Goal: Obtain resource: Obtain resource

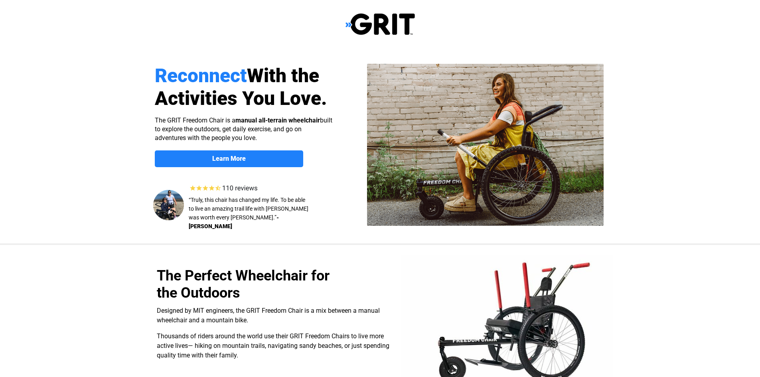
select select "US"
click at [247, 156] on span "Learn More" at bounding box center [229, 159] width 148 height 8
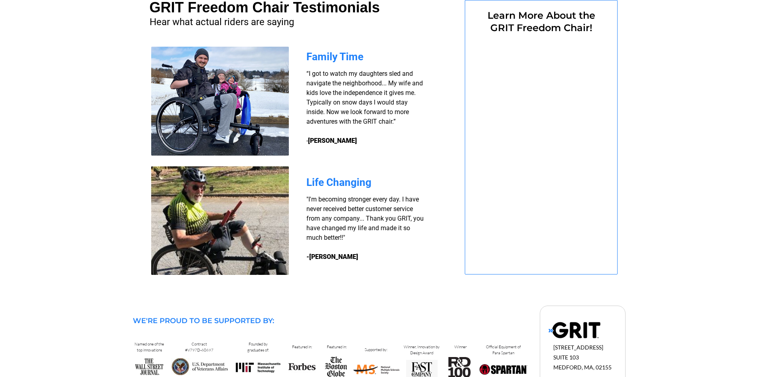
select select "US"
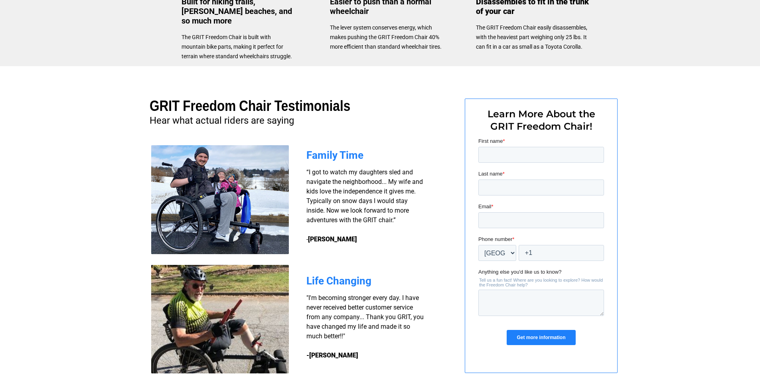
scroll to position [519, 0]
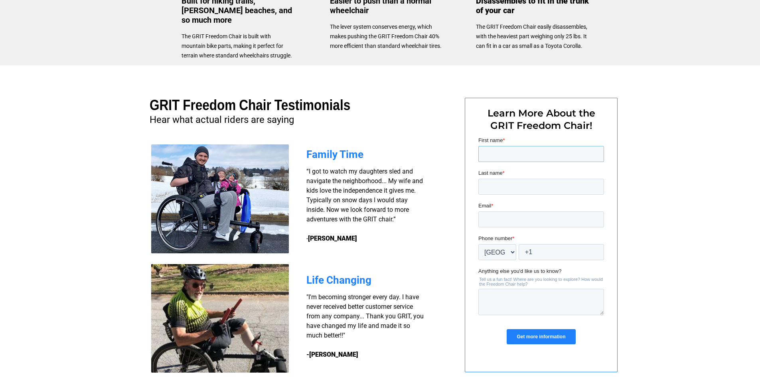
click at [518, 156] on input "First name *" at bounding box center [541, 154] width 126 height 16
type input "Nancy"
click at [510, 186] on input "Last name *" at bounding box center [541, 187] width 126 height 16
type input "Grette"
click at [509, 218] on input "Email *" at bounding box center [541, 219] width 126 height 16
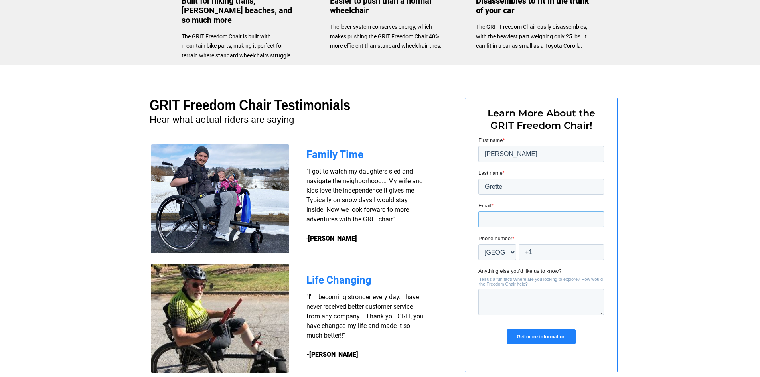
type input "nancyg@alatheiaridingcenter.com"
click at [540, 250] on input "+1" at bounding box center [560, 252] width 85 height 16
type input "+1 5096308710"
click at [484, 295] on textarea "Anything else you'd like us to know?" at bounding box center [541, 302] width 126 height 26
type textarea "I"
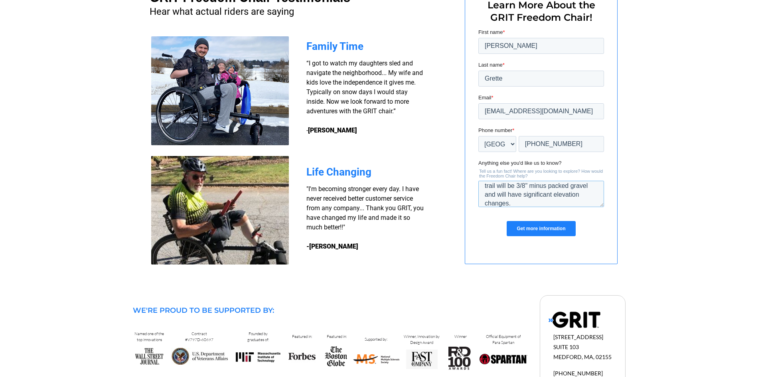
scroll to position [638, 0]
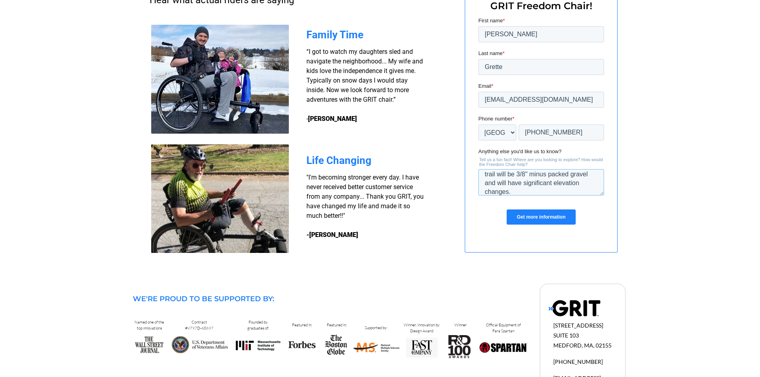
type textarea "I run an equine assisted riding center and am building an accessible trail for …"
click at [549, 223] on input "Get more information" at bounding box center [540, 216] width 69 height 15
click at [540, 216] on input "Get more information" at bounding box center [540, 216] width 69 height 15
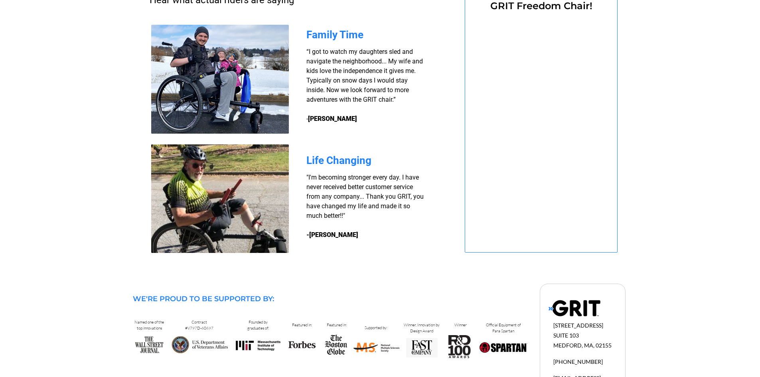
select select "US"
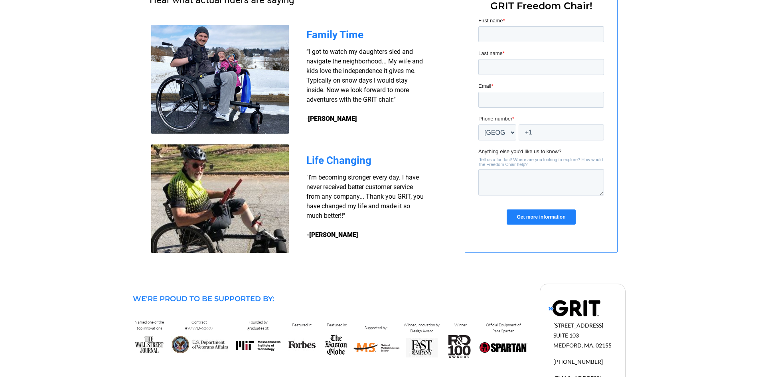
scroll to position [0, 0]
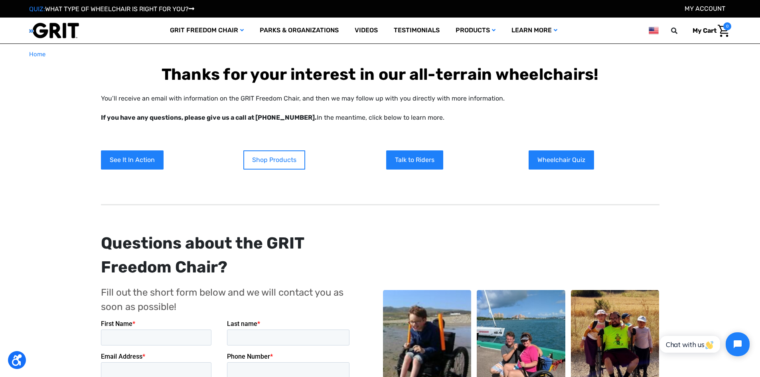
click at [286, 162] on link "Shop Products" at bounding box center [274, 159] width 62 height 19
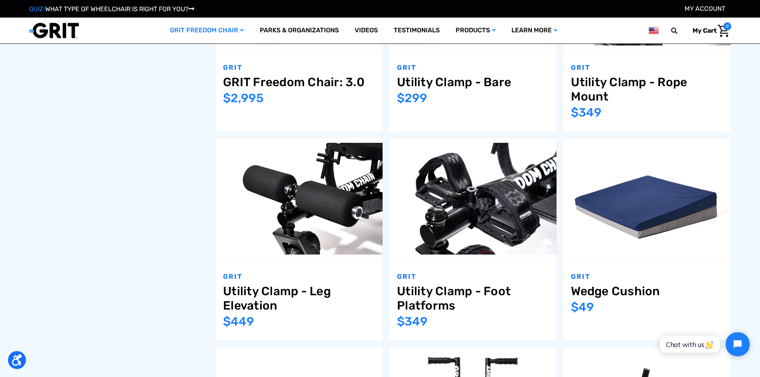
scroll to position [279, 0]
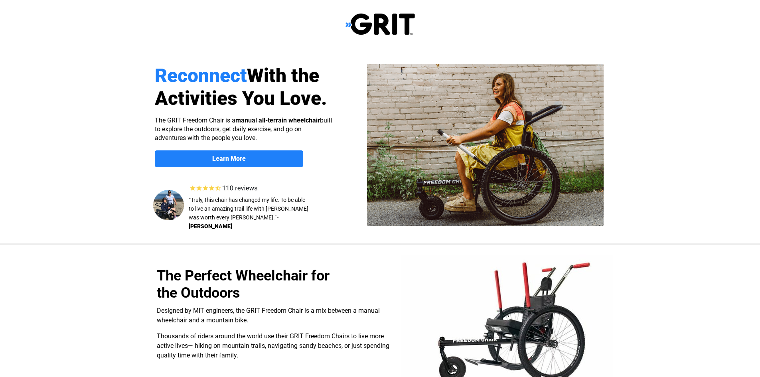
select select "US"
